Goal: Task Accomplishment & Management: Manage account settings

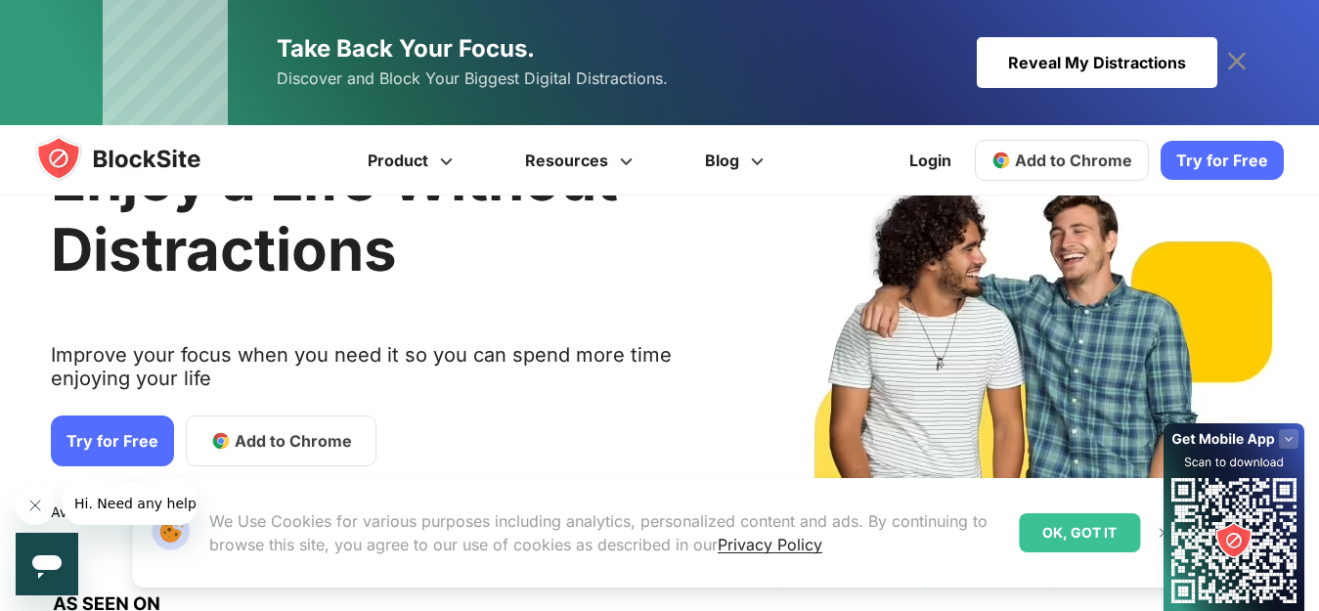
scroll to position [261, 0]
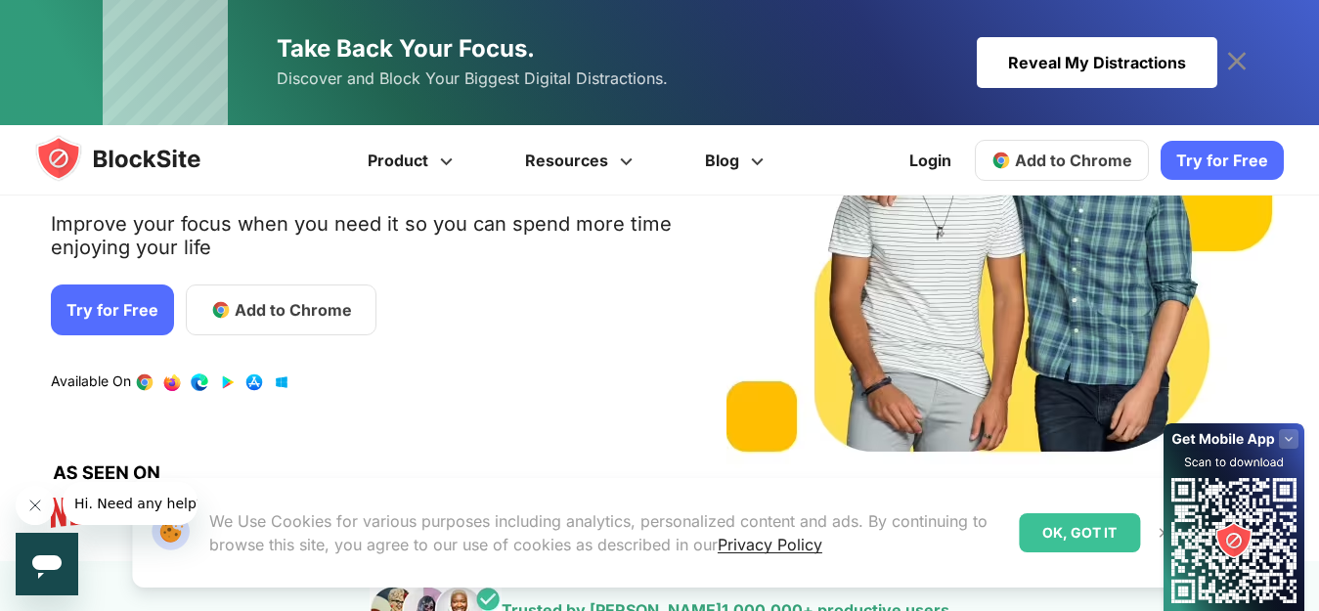
click at [32, 501] on icon "Close message from company" at bounding box center [35, 506] width 16 height 16
click at [1065, 543] on div "OK, GOT IT" at bounding box center [1078, 532] width 121 height 39
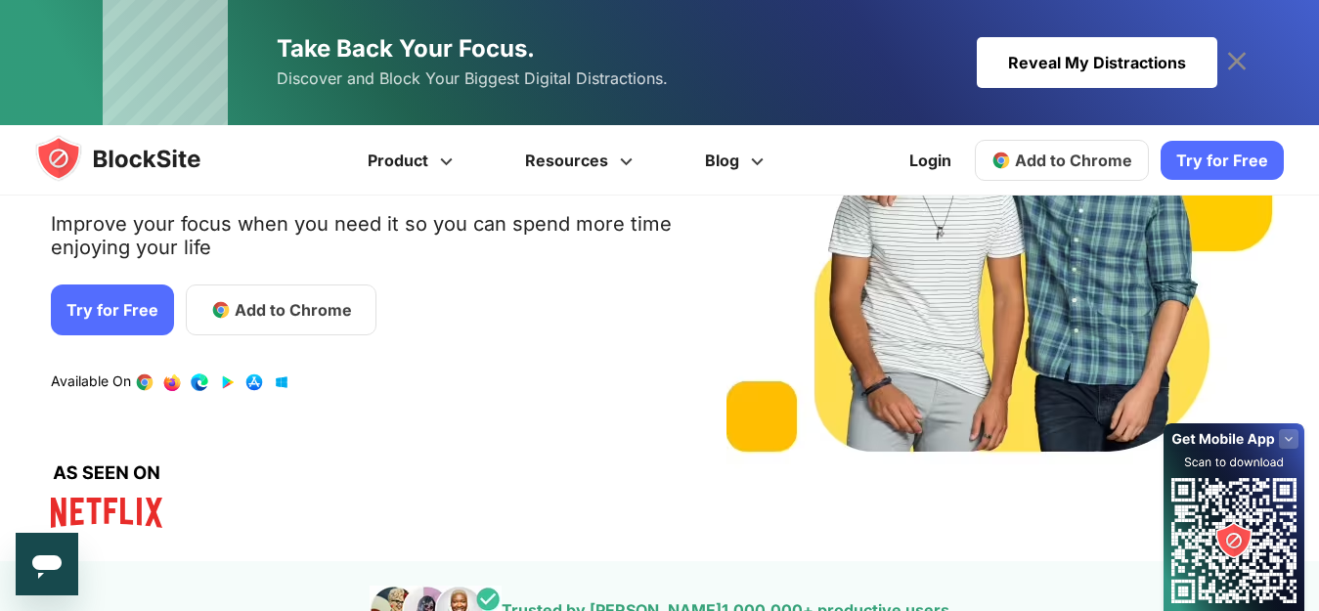
scroll to position [0, 0]
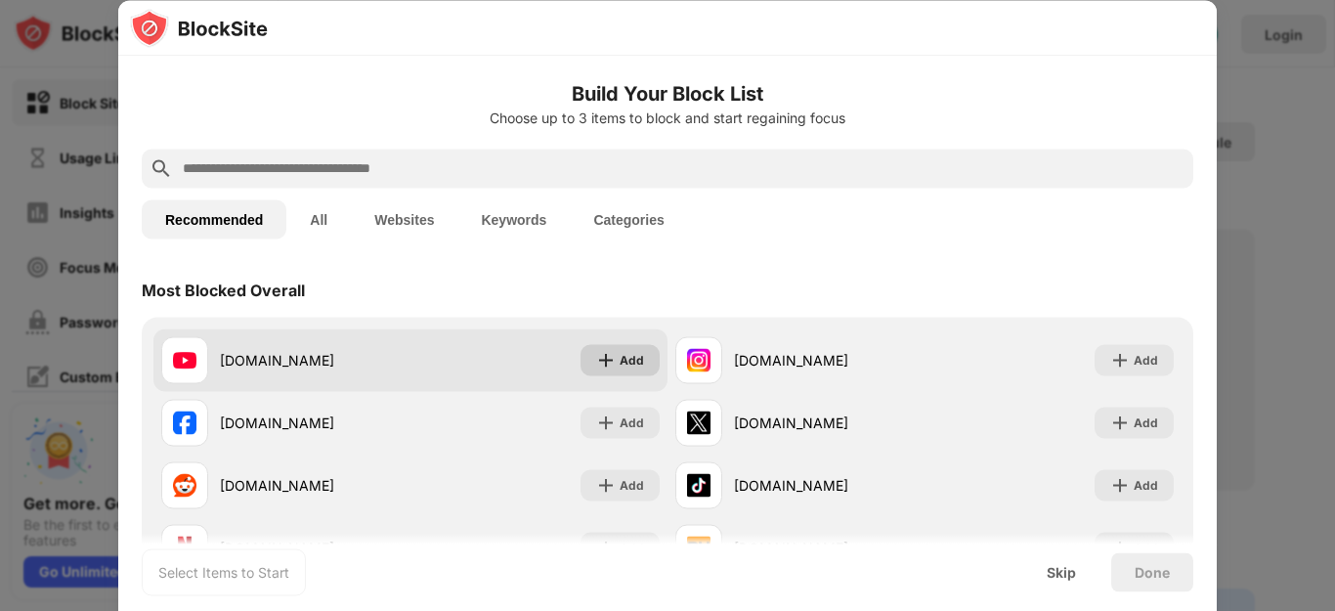
click at [598, 363] on img at bounding box center [606, 360] width 20 height 20
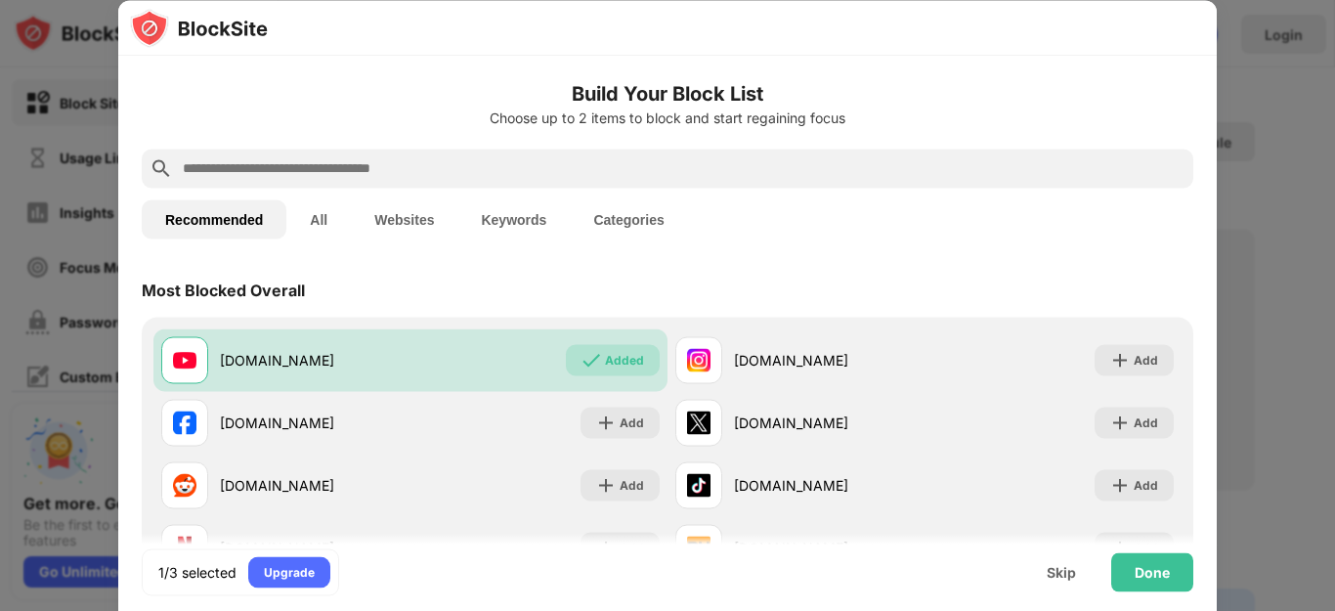
click at [395, 165] on input "text" at bounding box center [683, 167] width 1005 height 23
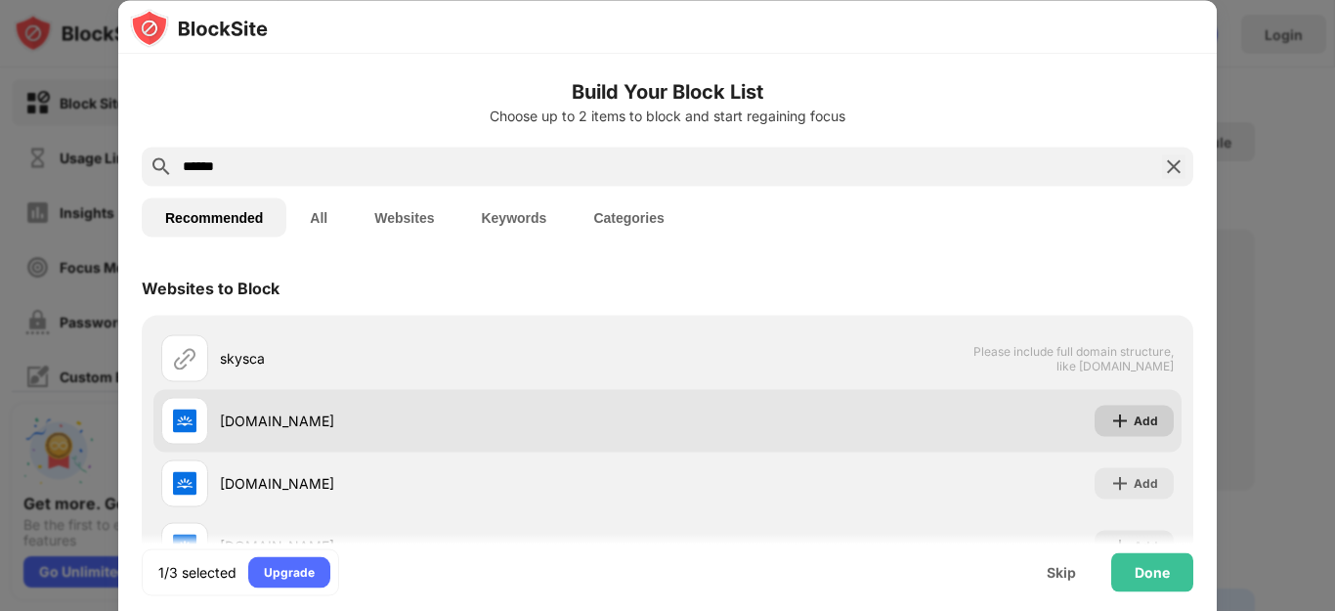
click at [1111, 413] on img at bounding box center [1120, 421] width 20 height 20
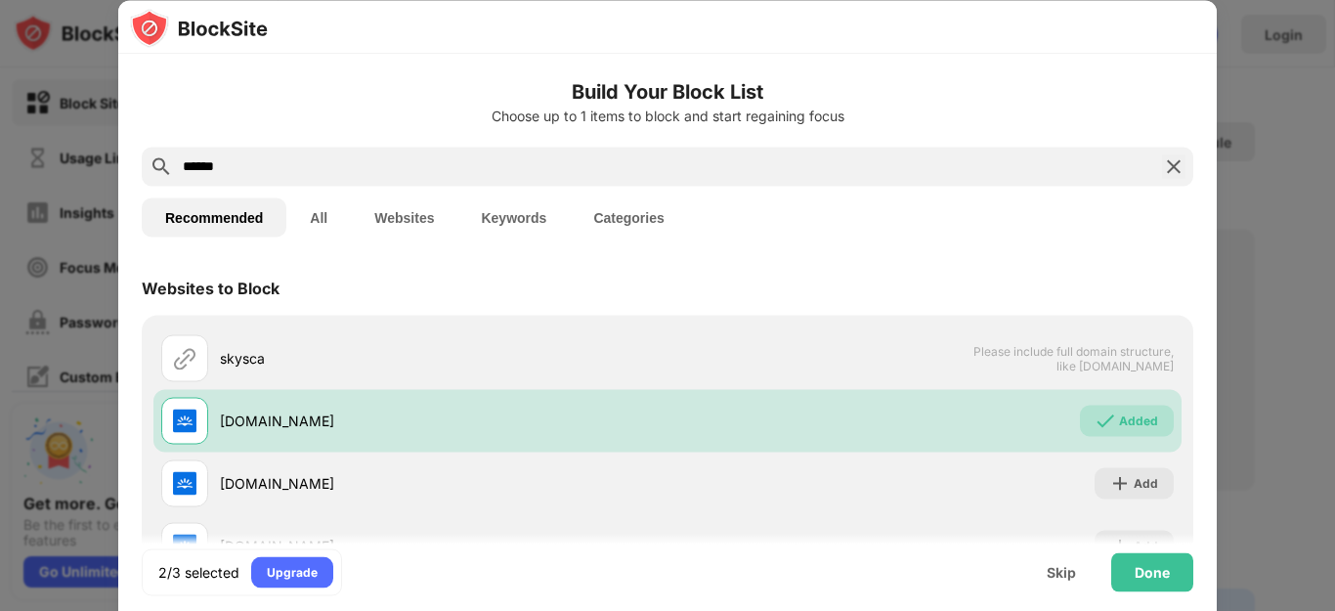
drag, startPoint x: 383, startPoint y: 159, endPoint x: 166, endPoint y: 184, distance: 218.4
click at [166, 184] on div "******" at bounding box center [668, 166] width 1052 height 39
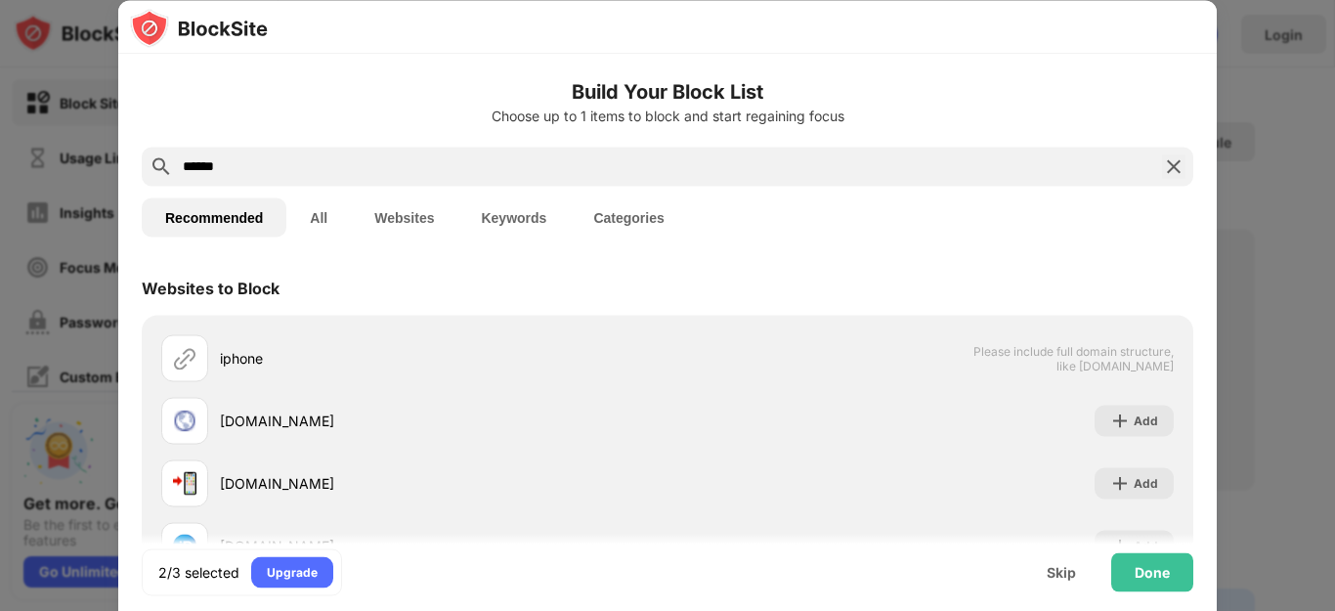
drag, startPoint x: 183, startPoint y: 172, endPoint x: 0, endPoint y: 152, distance: 183.9
click at [0, 610] on div "Build Your Block List Choose up to 1 items to block and start regaining focus *…" at bounding box center [667, 611] width 1335 height 0
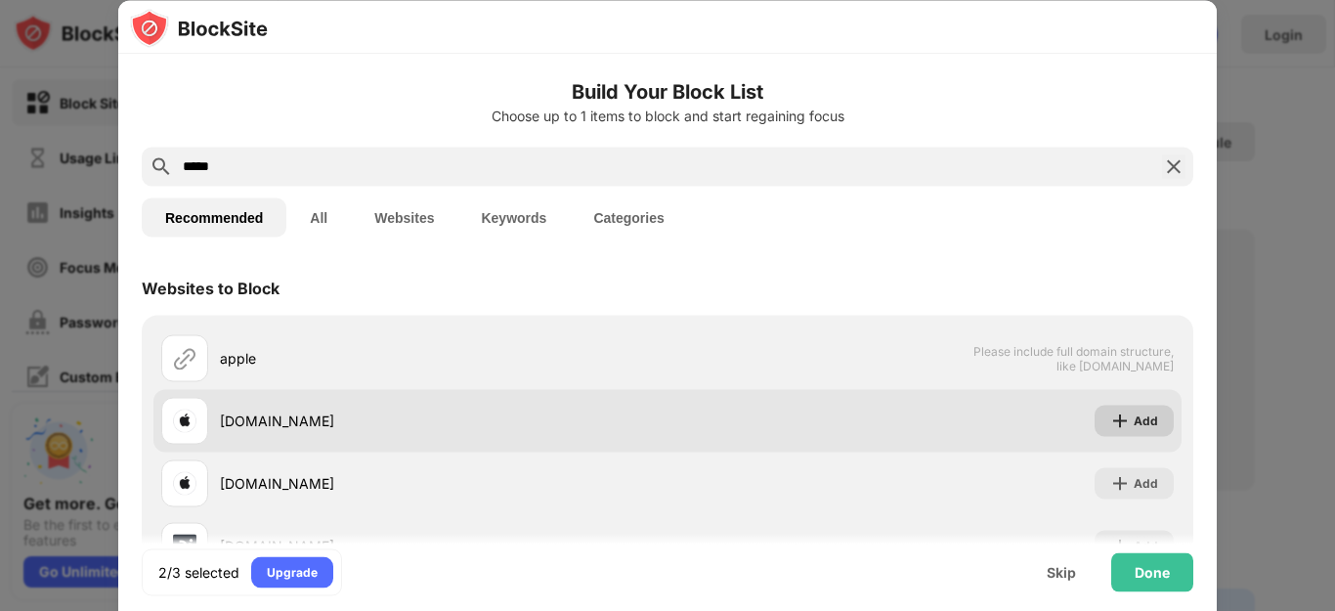
click at [1110, 424] on img at bounding box center [1120, 421] width 20 height 20
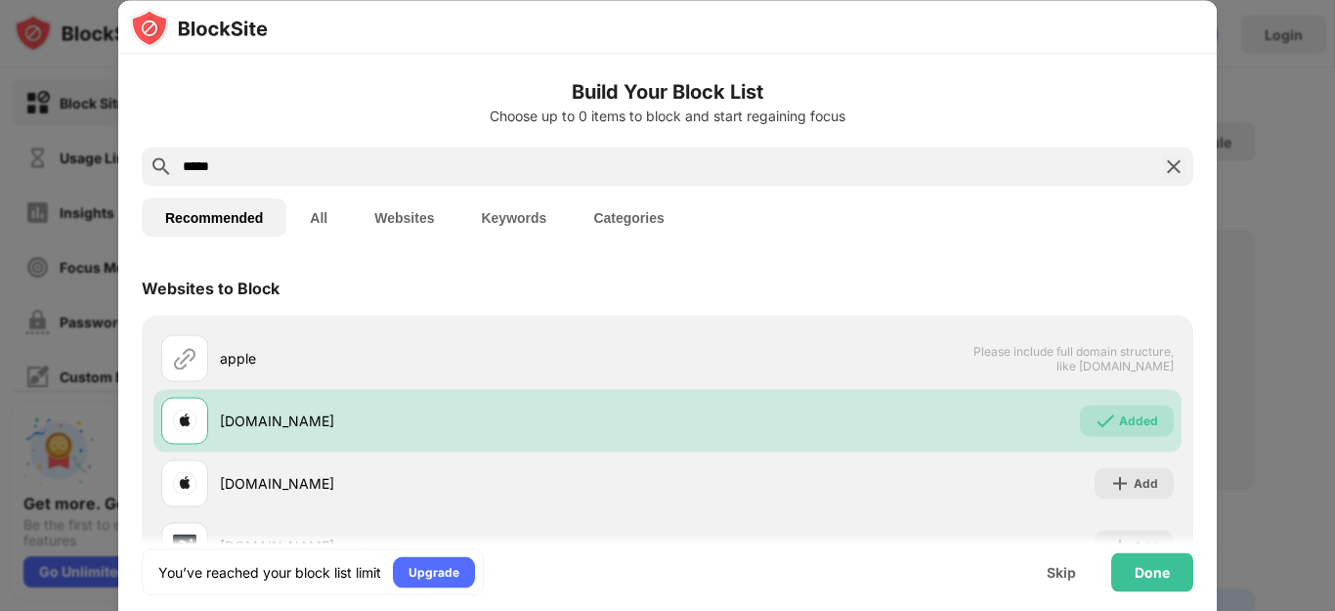
click at [675, 173] on input "*****" at bounding box center [668, 165] width 974 height 23
drag, startPoint x: 673, startPoint y: 173, endPoint x: 0, endPoint y: 46, distance: 685.3
click at [0, 610] on div "Build Your Block List Choose up to 0 items to block and start regaining focus *…" at bounding box center [667, 611] width 1335 height 0
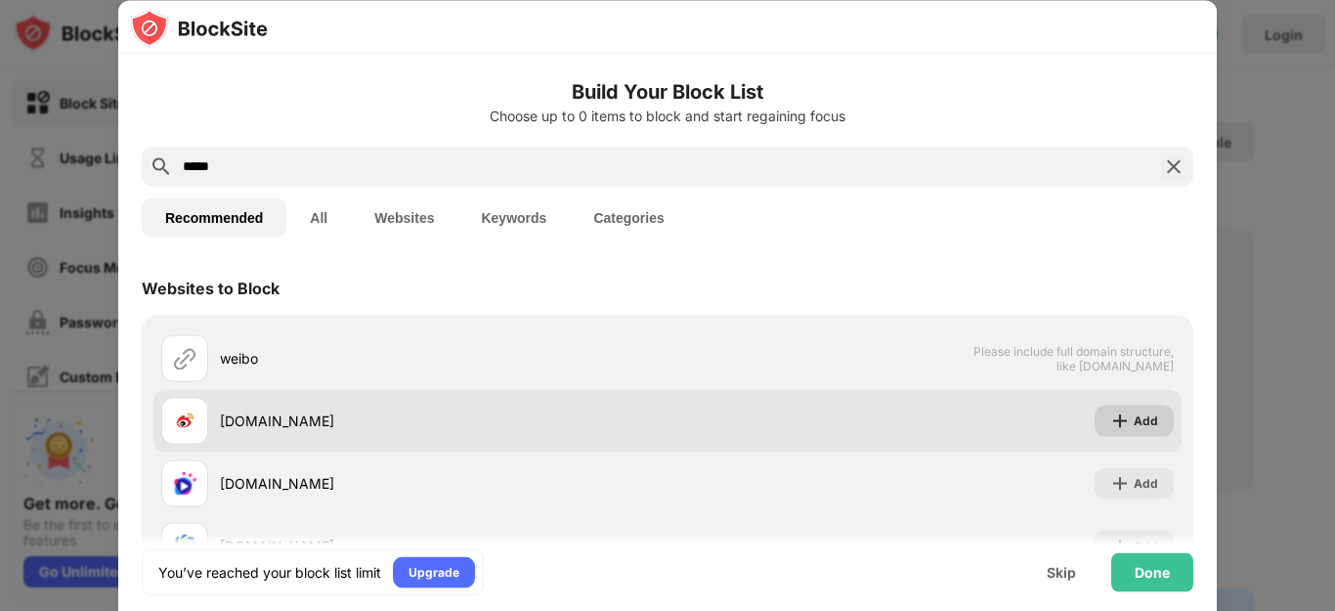
type input "*****"
click at [1110, 423] on img at bounding box center [1120, 421] width 20 height 20
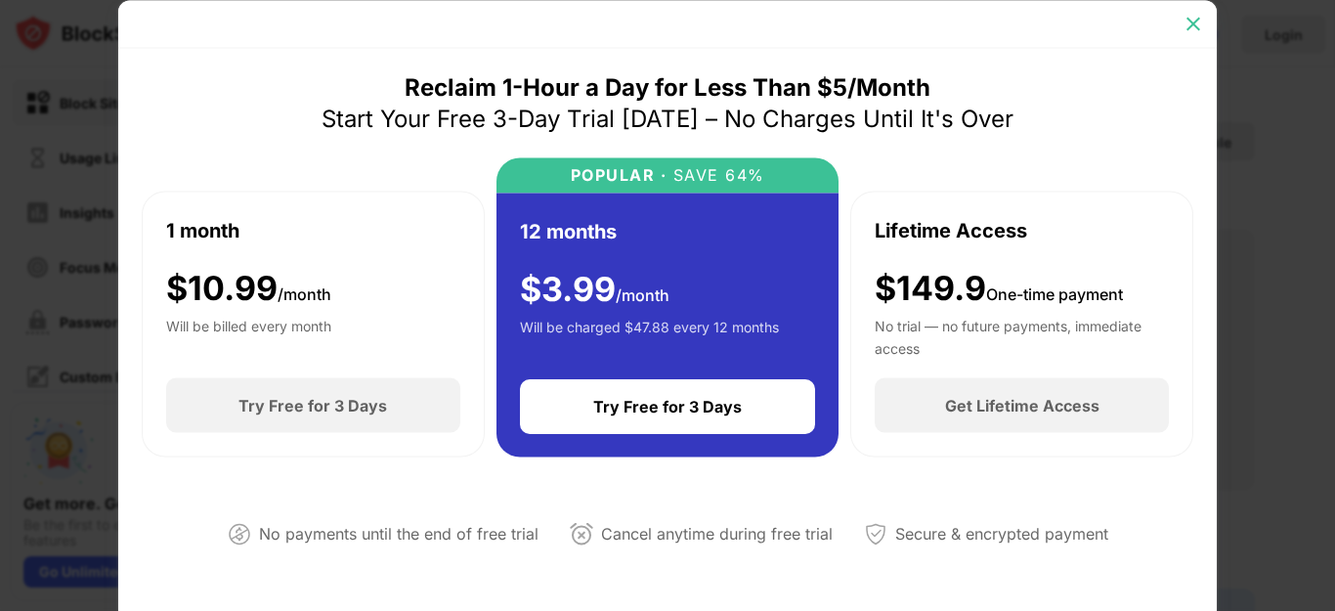
click at [1186, 21] on img at bounding box center [1194, 24] width 20 height 20
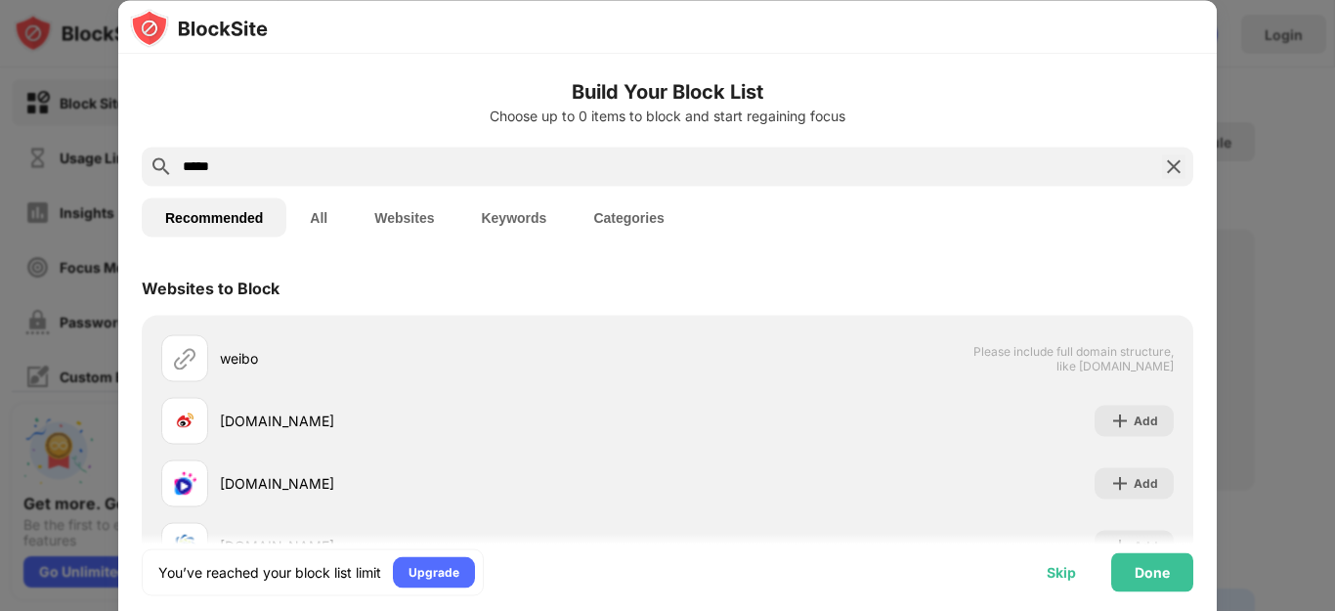
click at [1062, 580] on div "Skip" at bounding box center [1061, 571] width 76 height 39
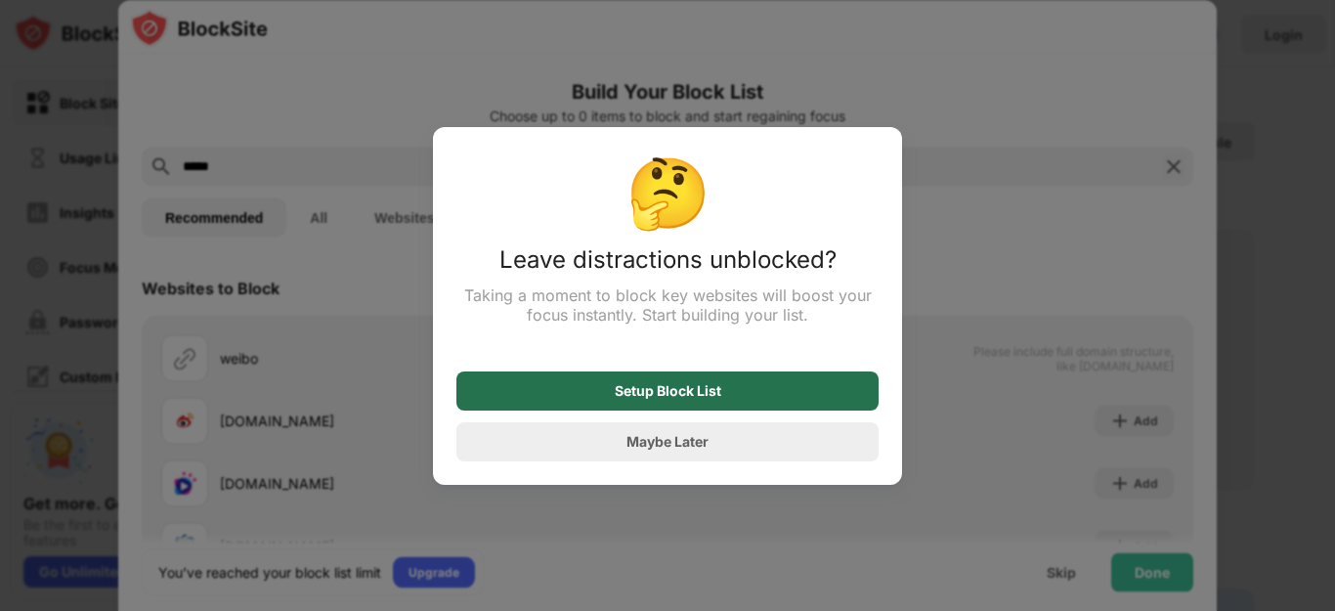
click at [664, 396] on div "Setup Block List" at bounding box center [668, 391] width 107 height 16
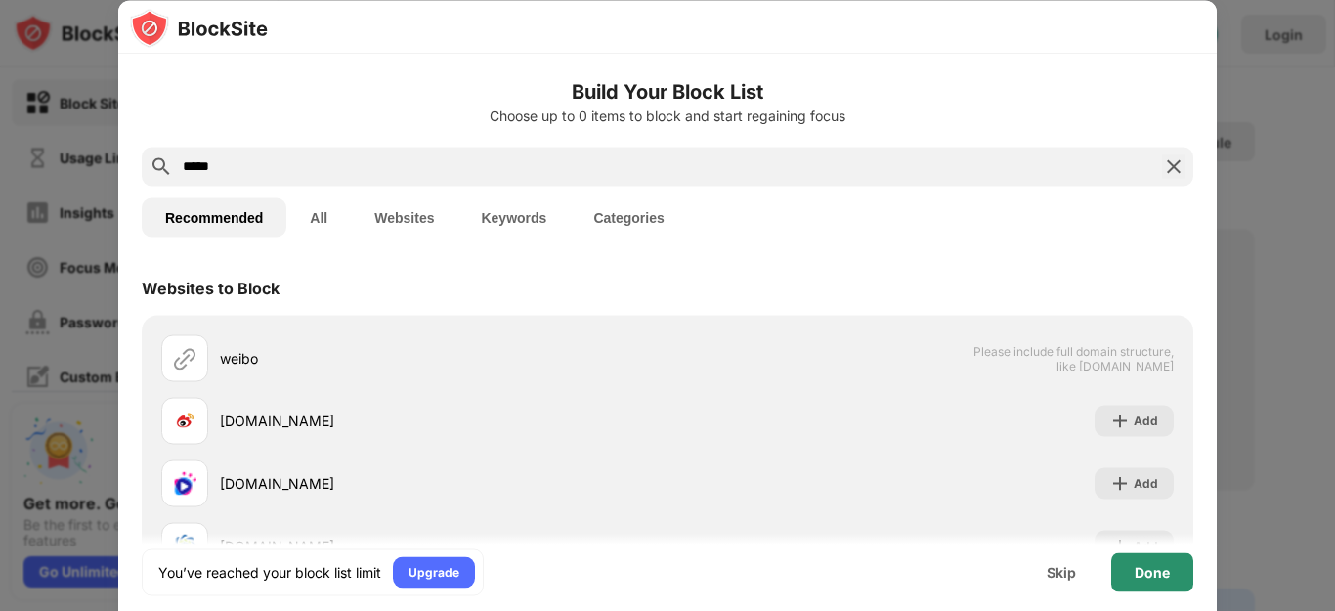
click at [1161, 573] on div "Done" at bounding box center [1152, 572] width 35 height 16
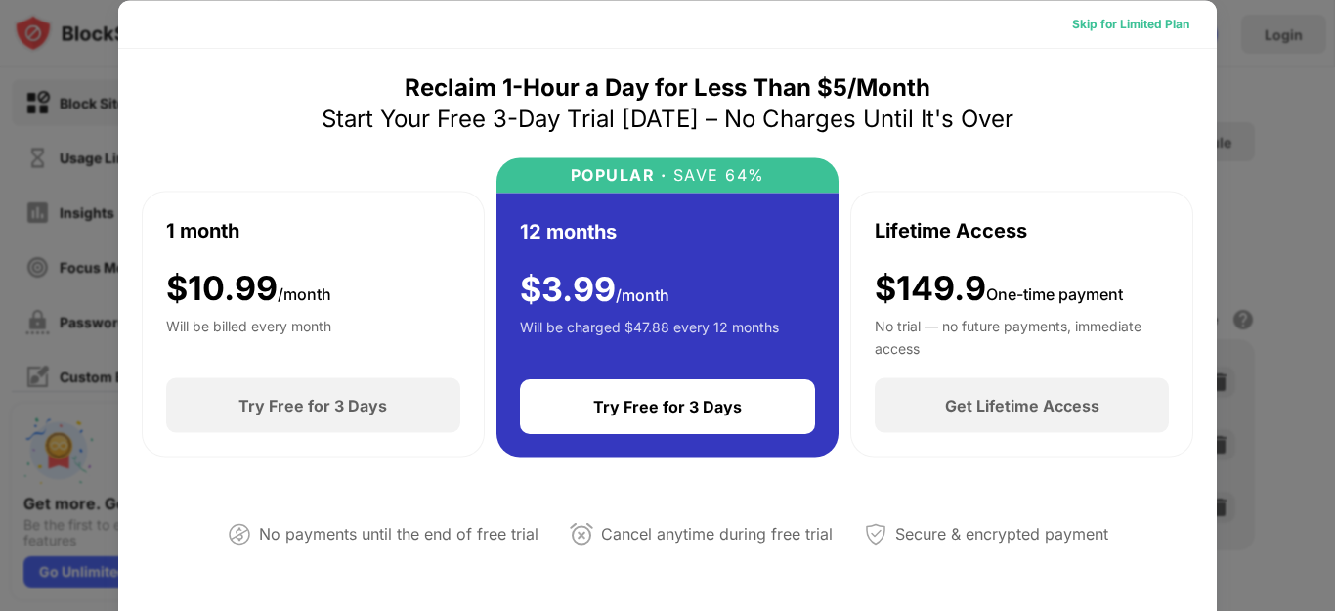
click at [1138, 29] on div "Skip for Limited Plan" at bounding box center [1130, 24] width 117 height 20
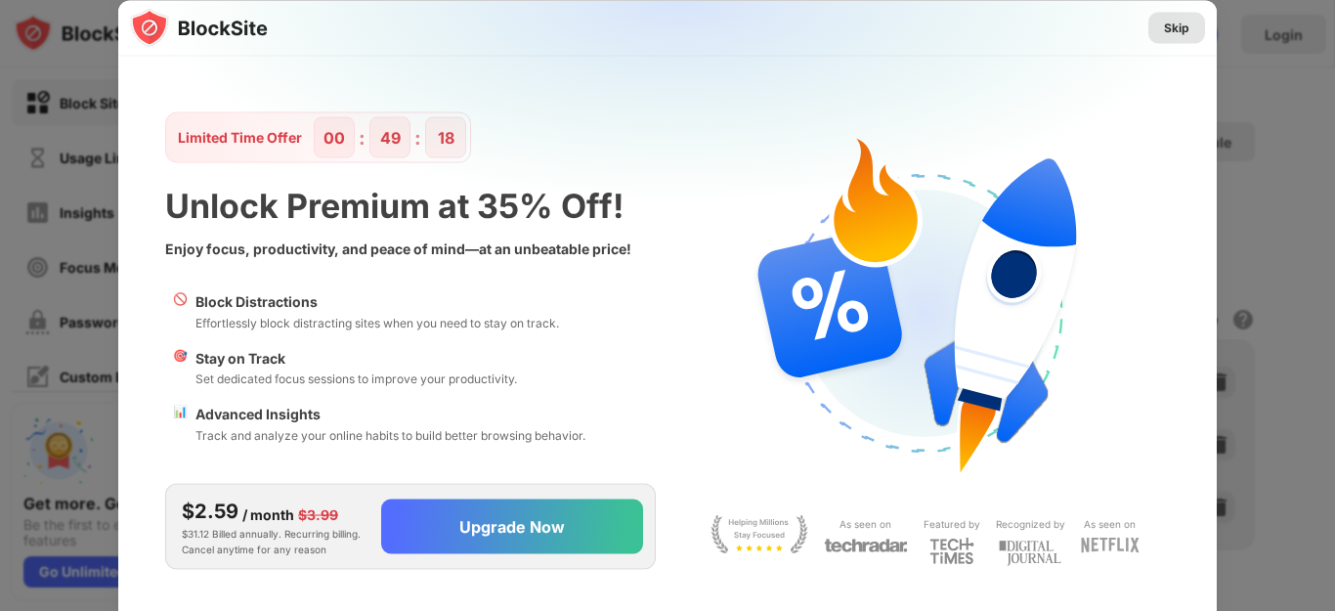
click at [1162, 23] on div "Skip" at bounding box center [1176, 27] width 57 height 31
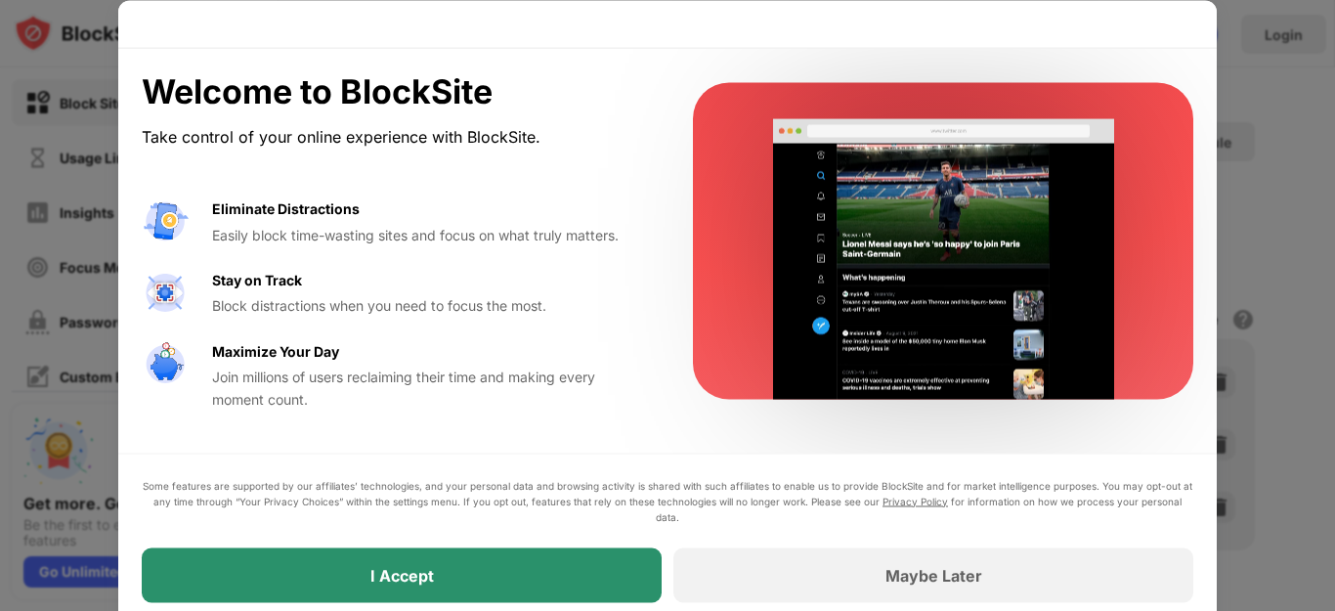
click at [484, 583] on div "I Accept" at bounding box center [402, 574] width 520 height 55
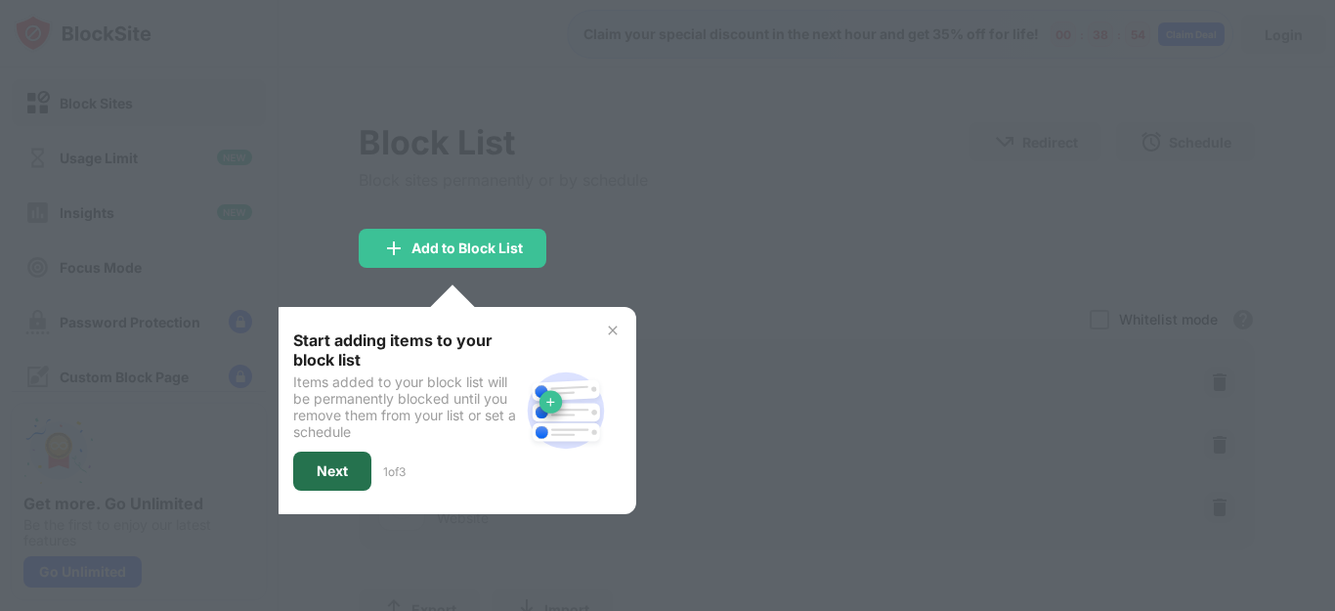
click at [329, 473] on div "Next" at bounding box center [332, 471] width 31 height 16
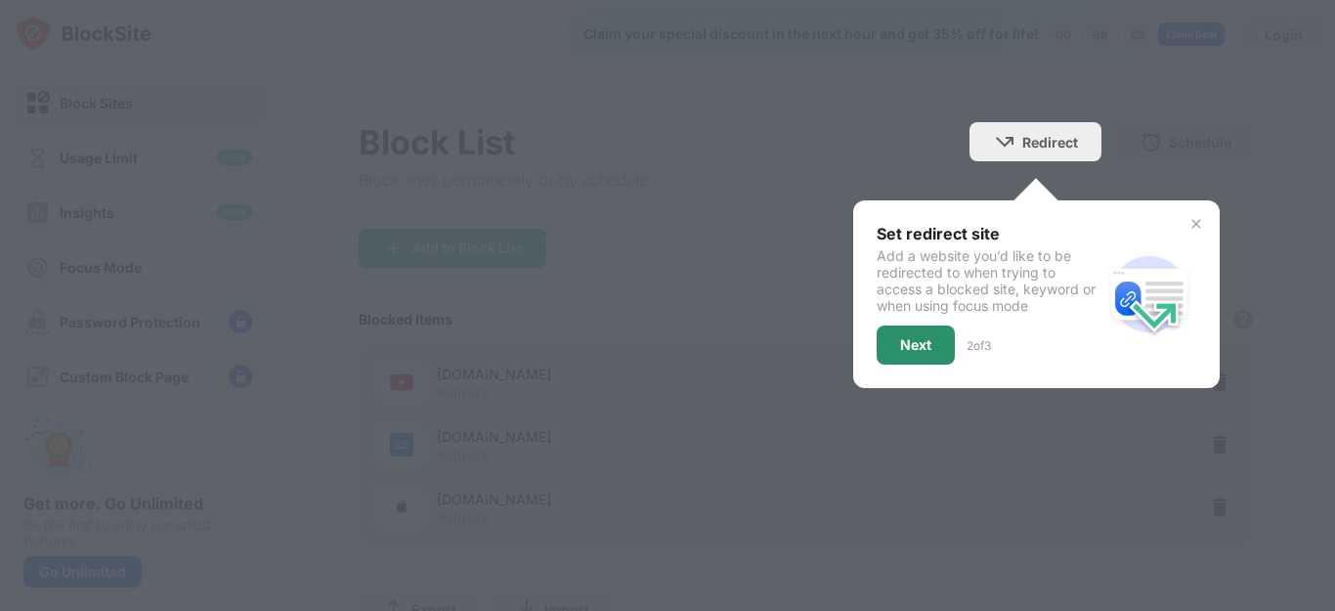
click at [895, 330] on div "Next" at bounding box center [916, 344] width 78 height 39
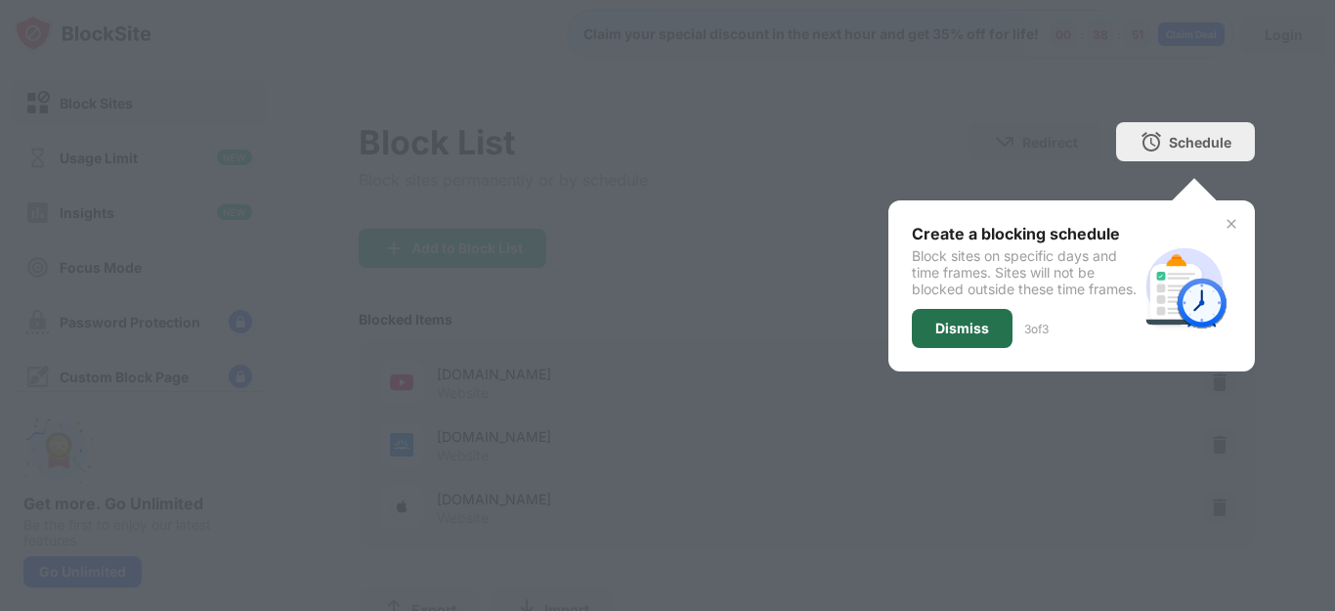
click at [935, 332] on div "Dismiss" at bounding box center [962, 329] width 54 height 16
